Goal: Information Seeking & Learning: Find specific fact

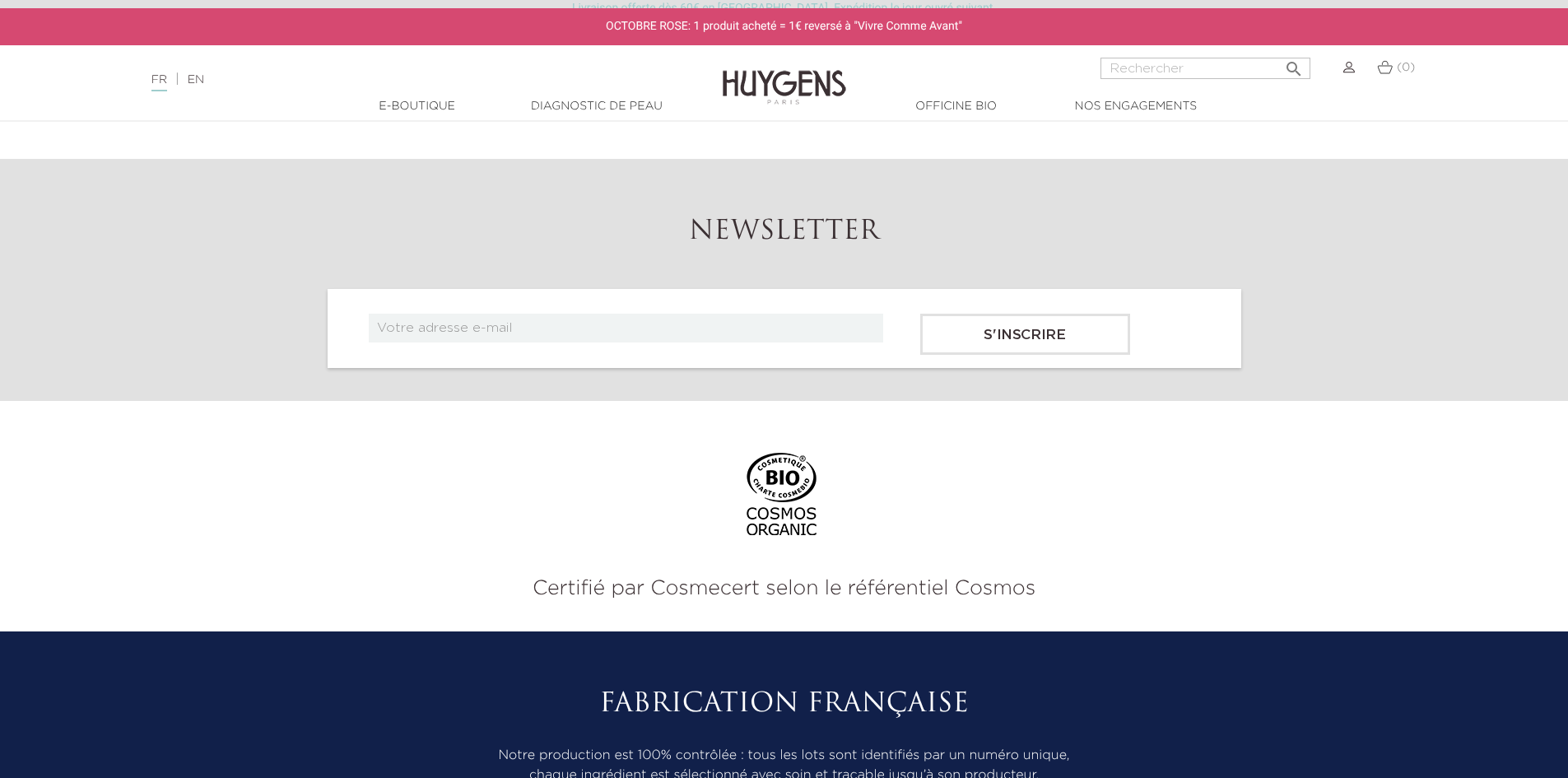
scroll to position [6844, 0]
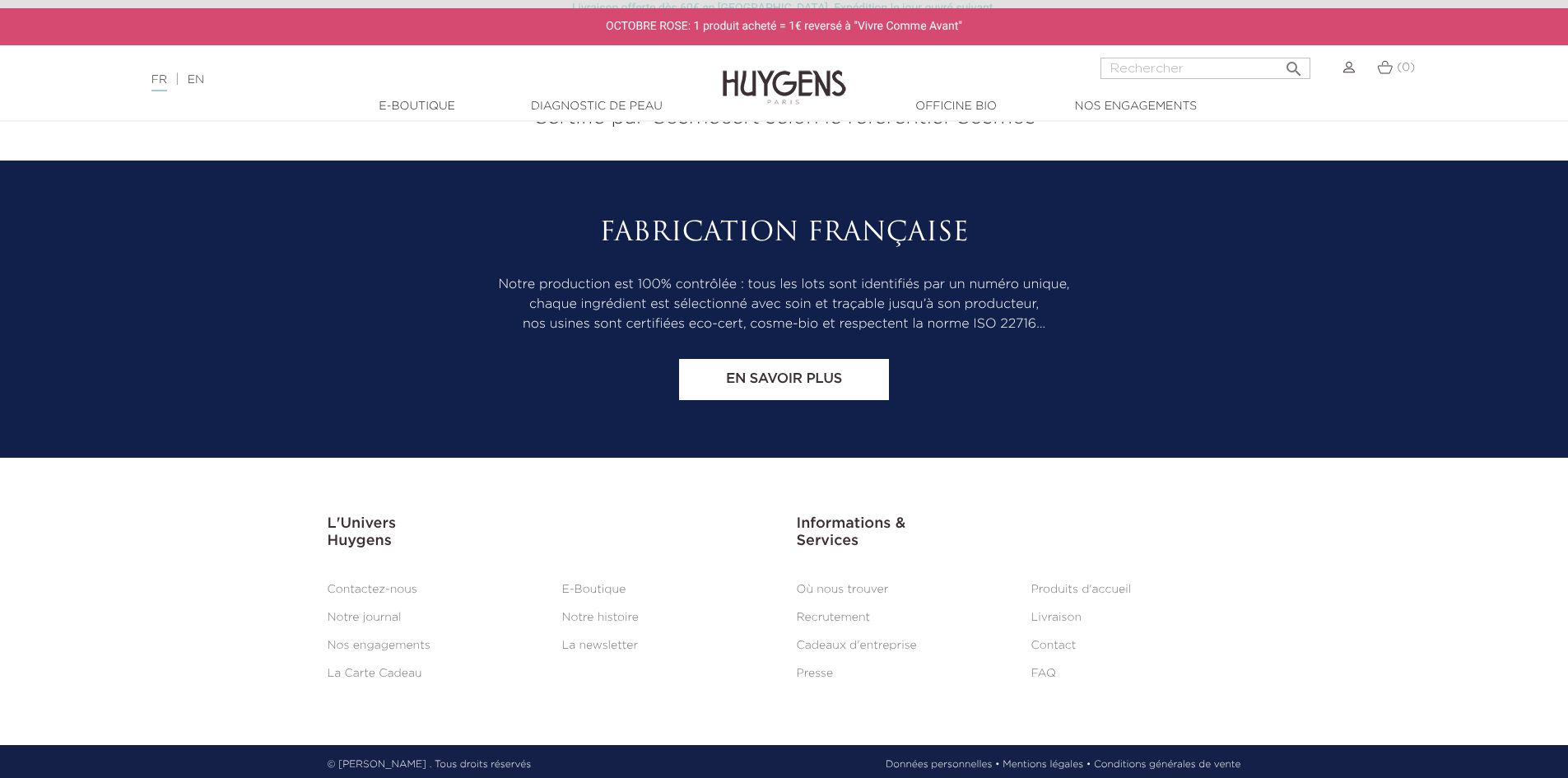
click at [1065, 757] on link "Mentions légales •" at bounding box center [1047, 765] width 88 height 15
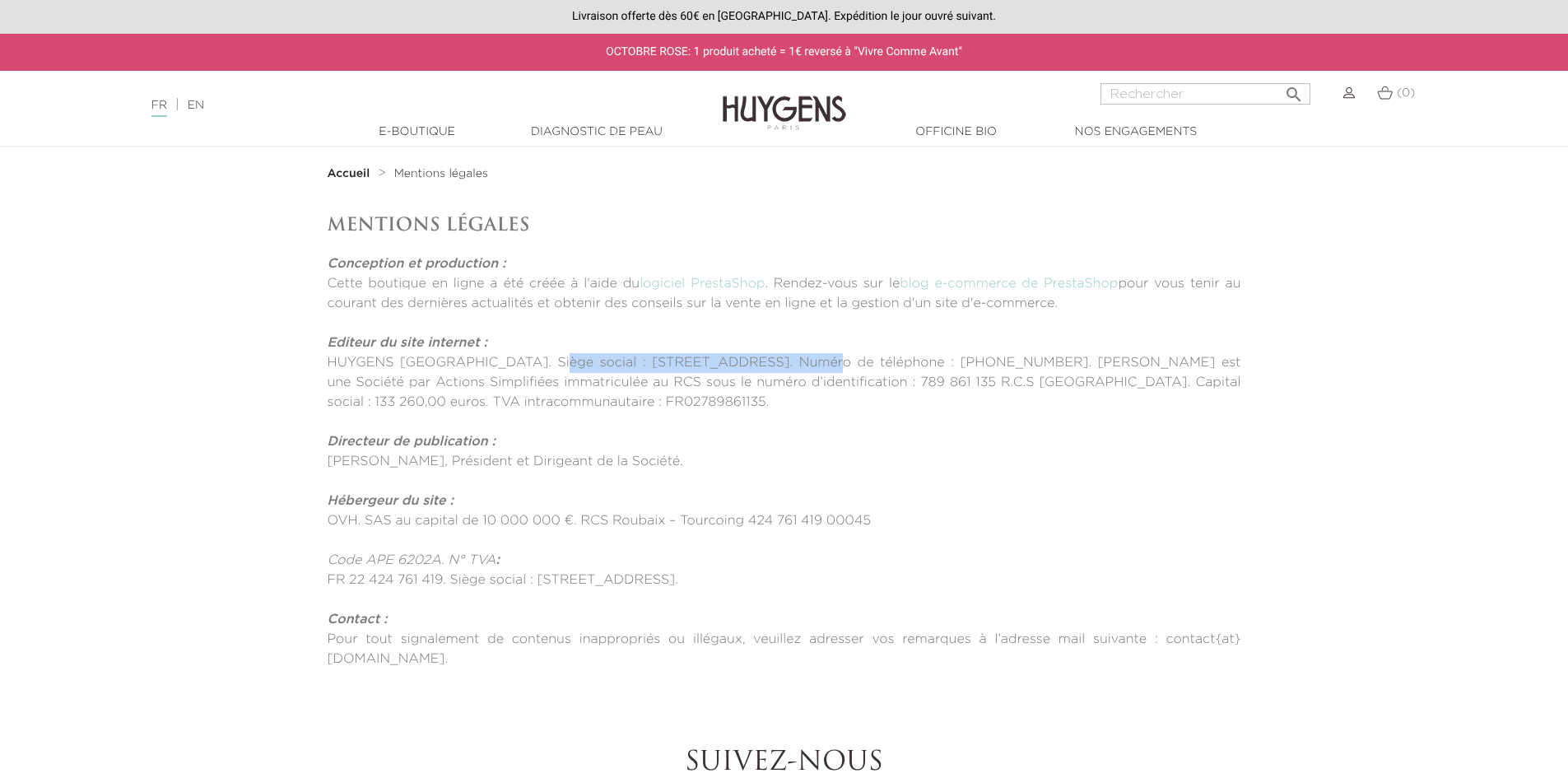
drag, startPoint x: 524, startPoint y: 365, endPoint x: 769, endPoint y: 360, distance: 245.1
click at [769, 360] on p "HUYGENS [GEOGRAPHIC_DATA]. Siège social : [STREET_ADDRESS]. Numéro de téléphone…" at bounding box center [784, 382] width 913 height 59
copy p "[STREET_ADDRESS]"
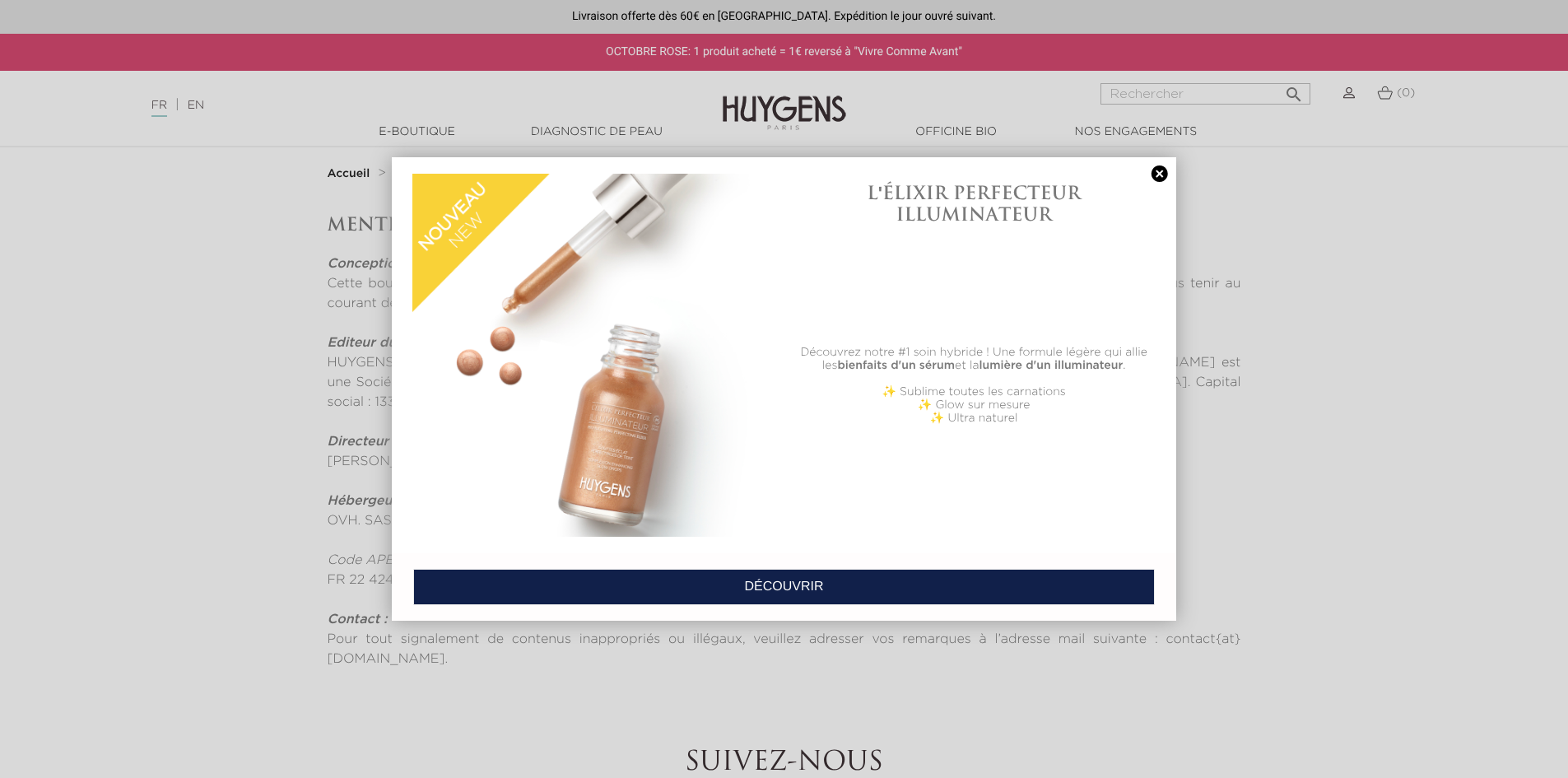
drag, startPoint x: 1488, startPoint y: 214, endPoint x: 1457, endPoint y: 219, distance: 31.4
click at [1487, 214] on div at bounding box center [784, 389] width 1568 height 778
click at [1167, 174] on link at bounding box center [1160, 174] width 23 height 17
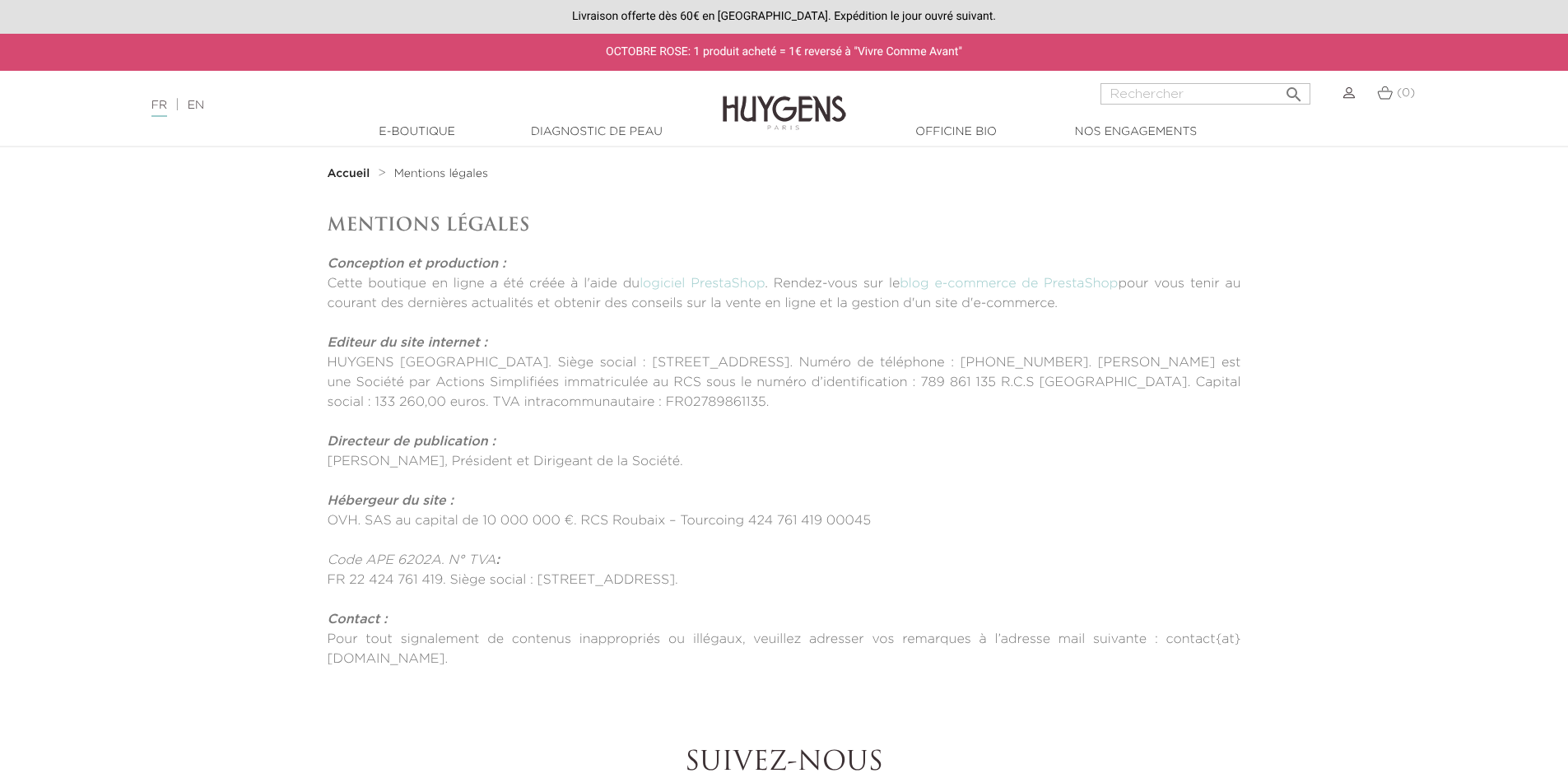
drag, startPoint x: 1221, startPoint y: 513, endPoint x: 1168, endPoint y: 499, distance: 54.8
click at [1220, 513] on p "OVH. SAS au capital de 10 000 000 €. RCS Roubaix – Tourcoing 424 761 419 00045" at bounding box center [784, 520] width 913 height 20
drag, startPoint x: 1508, startPoint y: 361, endPoint x: 1401, endPoint y: 342, distance: 108.7
click at [1508, 361] on section "Mentions Légales Conception et production : Cette boutique en ligne a été créée…" at bounding box center [784, 441] width 1568 height 456
drag, startPoint x: 331, startPoint y: 462, endPoint x: 421, endPoint y: 473, distance: 90.7
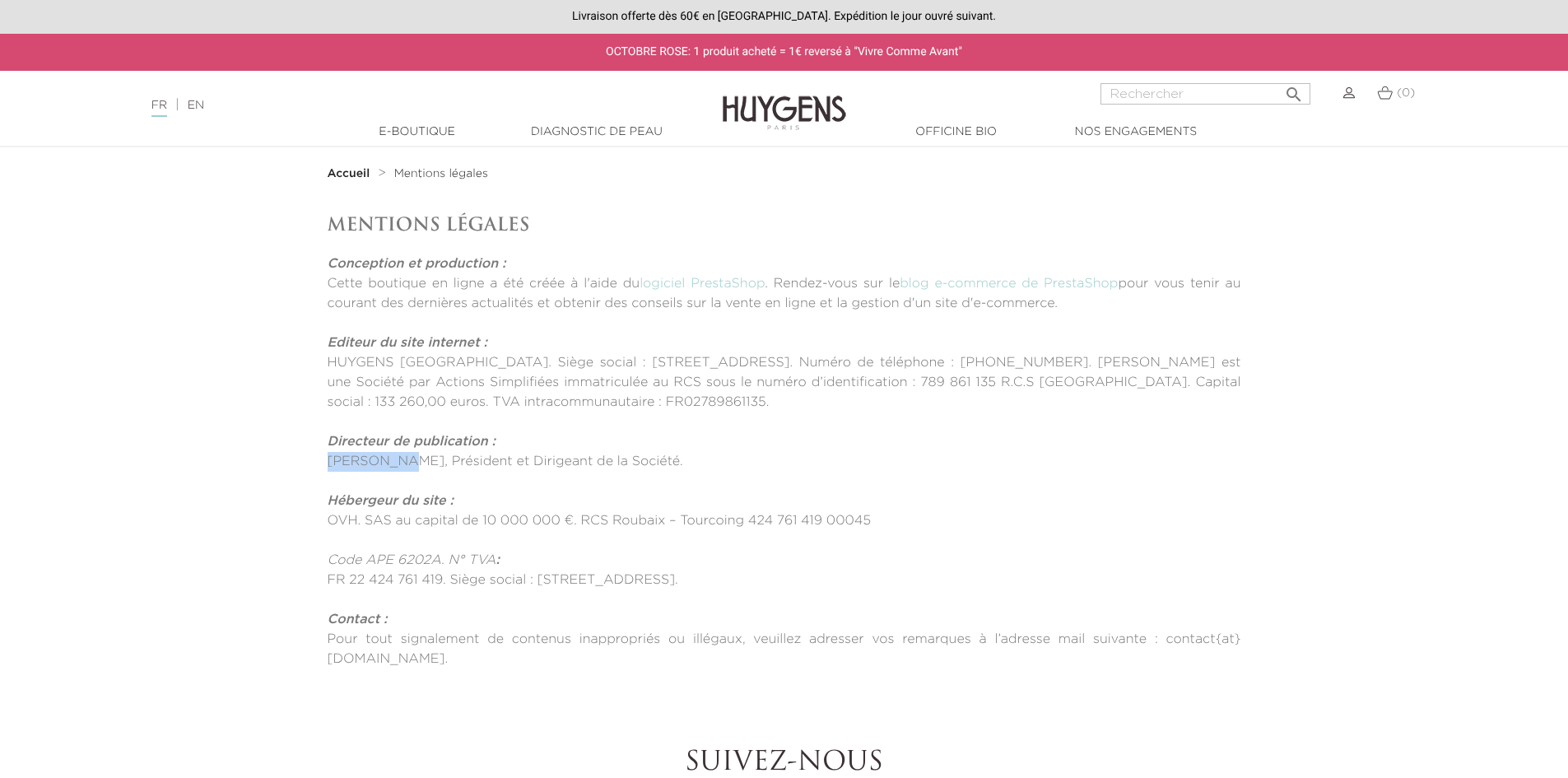
click at [421, 473] on div "Mentions Légales Conception et production : Cette boutique en ligne a été créée…" at bounding box center [785, 441] width 939 height 456
copy div "[PERSON_NAME], Président et Dirigeant de la Société."
drag, startPoint x: 1477, startPoint y: 381, endPoint x: 1406, endPoint y: 330, distance: 87.4
click at [1477, 381] on section "Mentions Légales Conception et production : Cette boutique en ligne a été créée…" at bounding box center [784, 441] width 1568 height 456
